Goal: Task Accomplishment & Management: Manage account settings

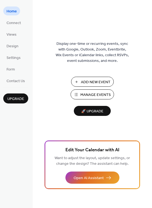
click at [100, 95] on span "Manage Events" at bounding box center [95, 95] width 30 height 6
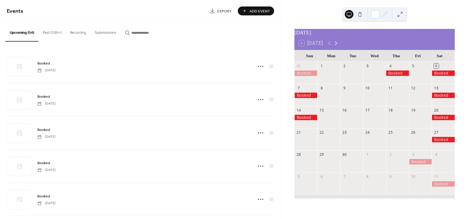
click at [336, 47] on icon at bounding box center [335, 43] width 6 height 6
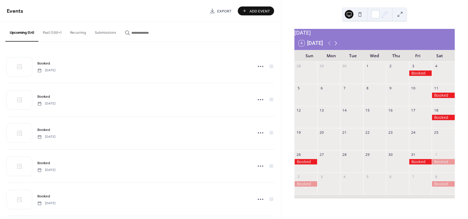
click at [336, 47] on icon at bounding box center [335, 43] width 6 height 6
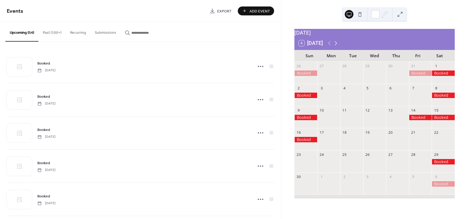
click at [336, 47] on icon at bounding box center [335, 43] width 6 height 6
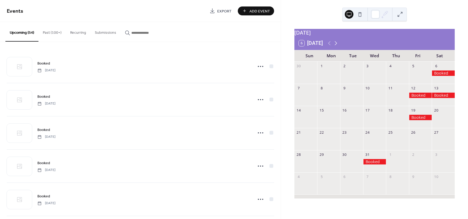
click at [336, 47] on icon at bounding box center [335, 43] width 6 height 6
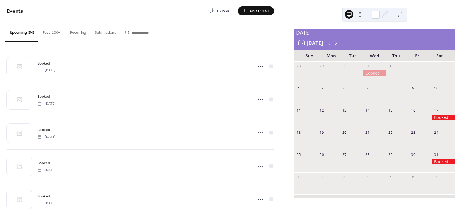
click at [336, 47] on icon at bounding box center [335, 43] width 6 height 6
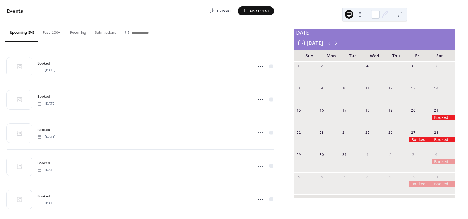
click at [336, 47] on icon at bounding box center [335, 43] width 6 height 6
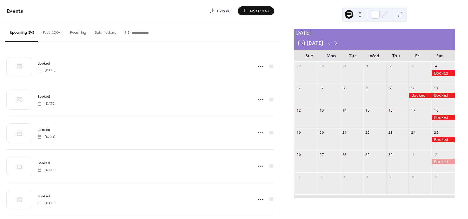
click at [336, 47] on icon at bounding box center [335, 43] width 6 height 6
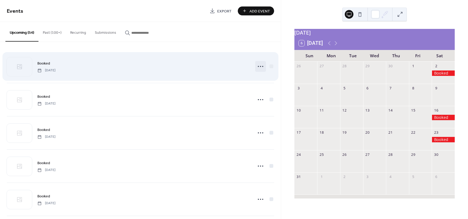
click at [259, 66] on icon at bounding box center [260, 66] width 9 height 9
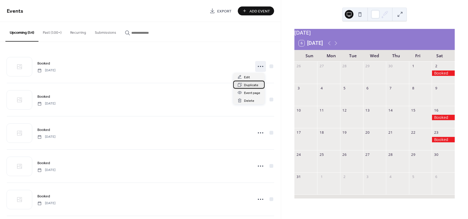
click at [248, 85] on span "Duplicate" at bounding box center [251, 86] width 14 height 6
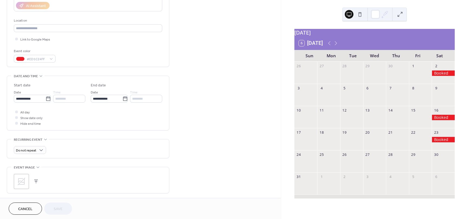
scroll to position [108, 0]
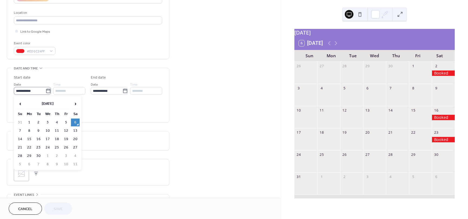
click at [46, 90] on icon at bounding box center [48, 91] width 4 height 4
click at [45, 90] on input "**********" at bounding box center [30, 91] width 32 height 8
click at [73, 104] on span "›" at bounding box center [75, 103] width 8 height 11
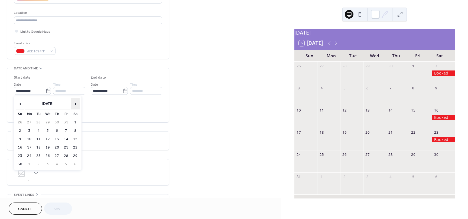
click at [74, 104] on span "›" at bounding box center [75, 103] width 8 height 11
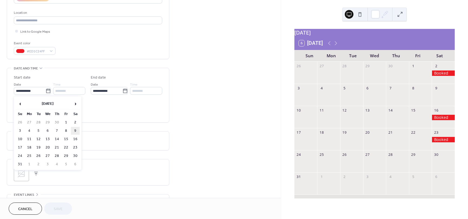
click at [77, 130] on td "9" at bounding box center [75, 131] width 9 height 8
type input "**********"
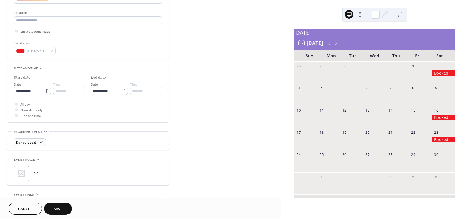
click at [54, 207] on span "Save" at bounding box center [58, 210] width 9 height 6
